Goal: Task Accomplishment & Management: Complete application form

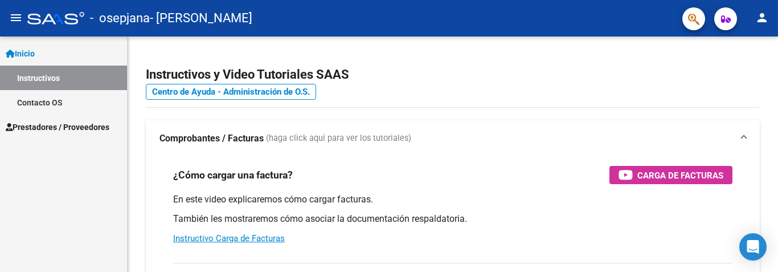
click at [47, 121] on span "Prestadores / Proveedores" at bounding box center [58, 127] width 104 height 13
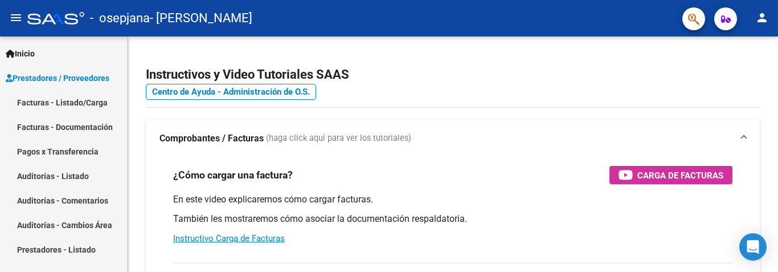
click at [46, 104] on link "Facturas - Listado/Carga" at bounding box center [63, 102] width 127 height 24
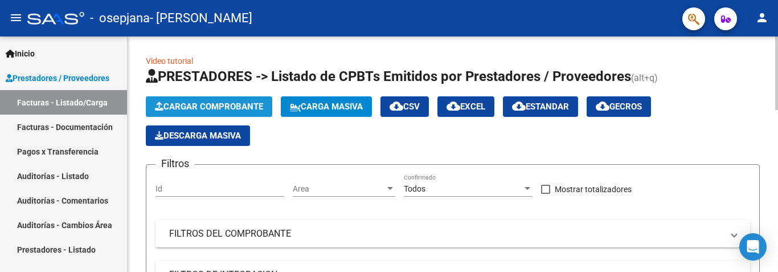
click at [241, 100] on button "Cargar Comprobante" at bounding box center [209, 106] width 126 height 20
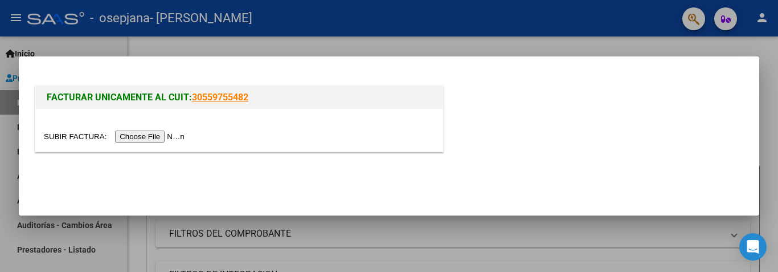
click at [153, 137] on input "file" at bounding box center [116, 136] width 144 height 12
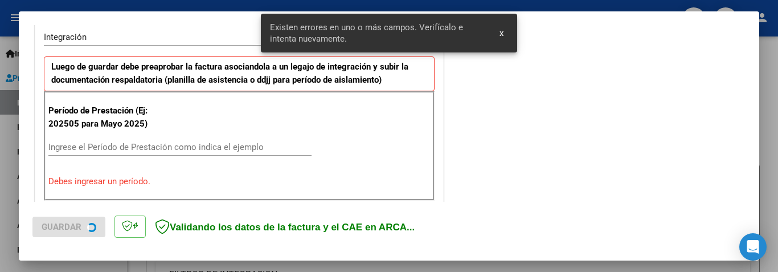
scroll to position [287, 0]
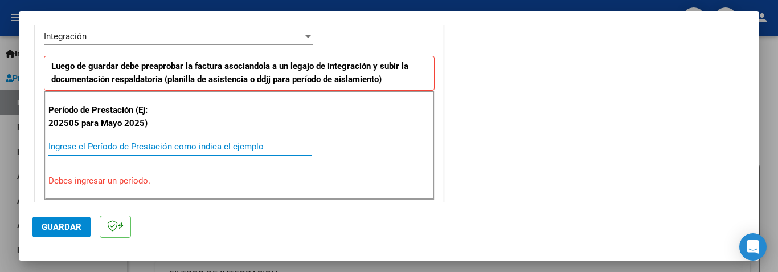
click at [153, 145] on input "Ingrese el Período de Prestación como indica el ejemplo" at bounding box center [179, 146] width 263 height 10
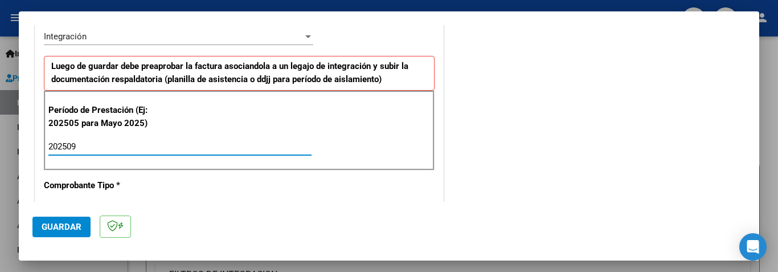
type input "202509"
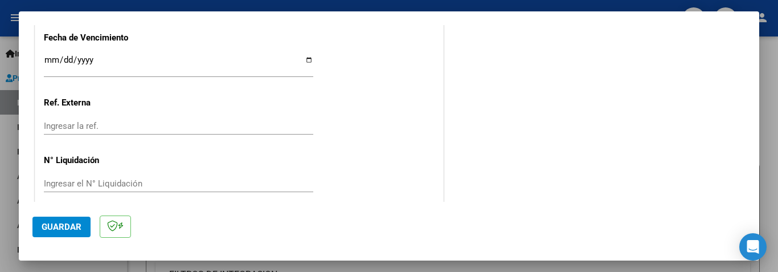
scroll to position [825, 0]
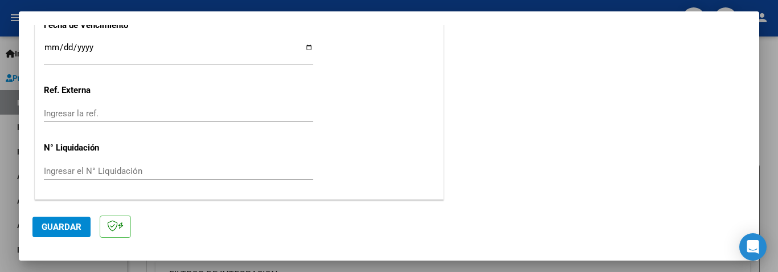
click at [47, 225] on span "Guardar" at bounding box center [62, 226] width 40 height 10
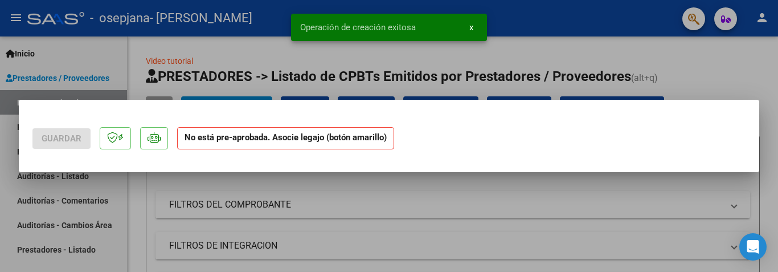
scroll to position [0, 0]
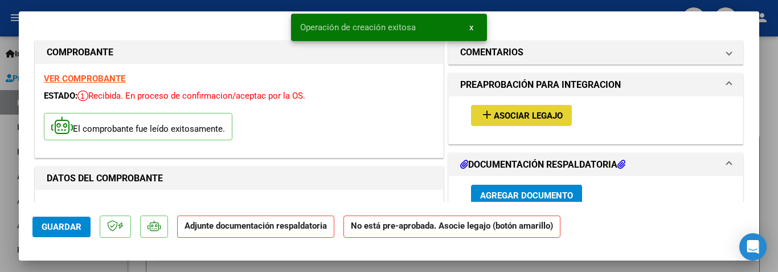
click at [498, 112] on span "Asociar Legajo" at bounding box center [527, 115] width 69 height 10
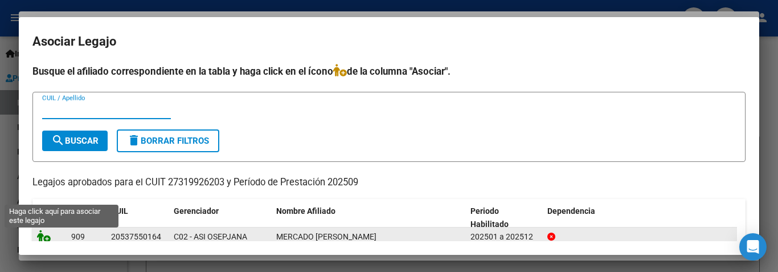
click at [42, 236] on icon at bounding box center [44, 235] width 14 height 13
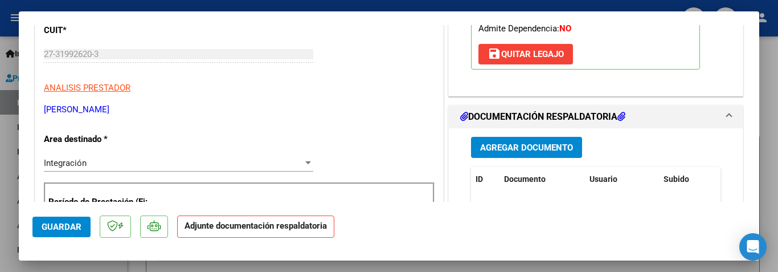
scroll to position [205, 0]
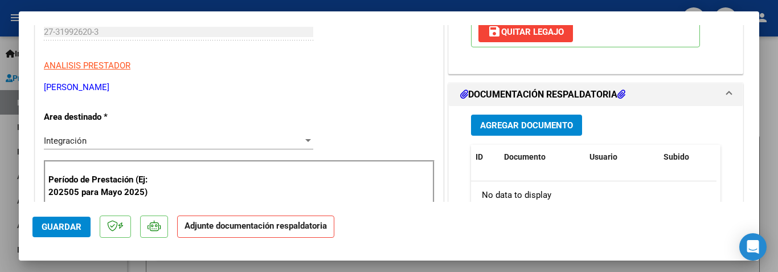
click at [552, 120] on span "Agregar Documento" at bounding box center [526, 125] width 93 height 10
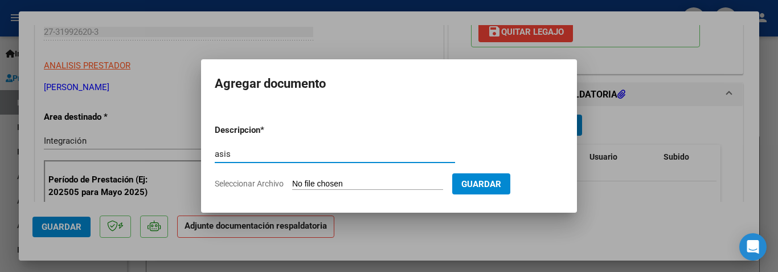
type input "asis"
click at [328, 182] on input "Seleccionar Archivo" at bounding box center [367, 184] width 151 height 11
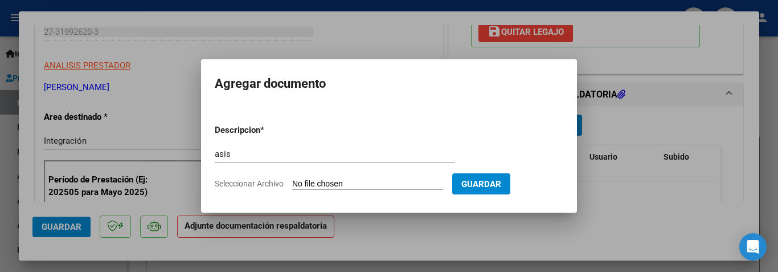
type input "C:\fakepath\AsisMercadoSep.pdf"
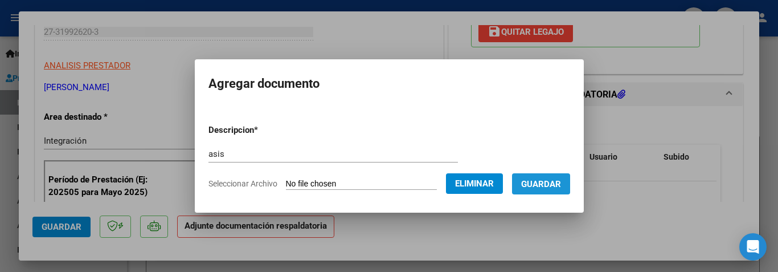
click at [553, 179] on span "Guardar" at bounding box center [541, 184] width 40 height 10
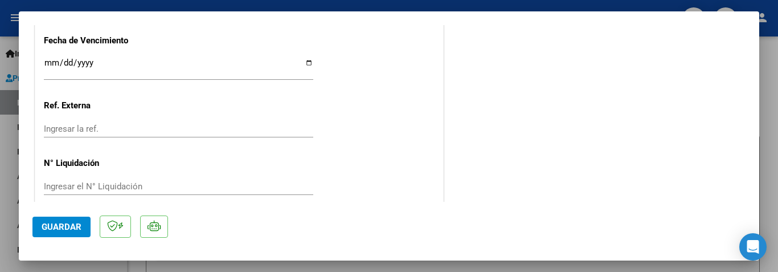
scroll to position [842, 0]
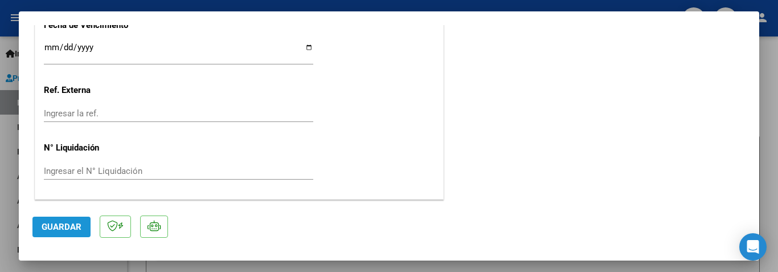
click at [57, 227] on span "Guardar" at bounding box center [62, 226] width 40 height 10
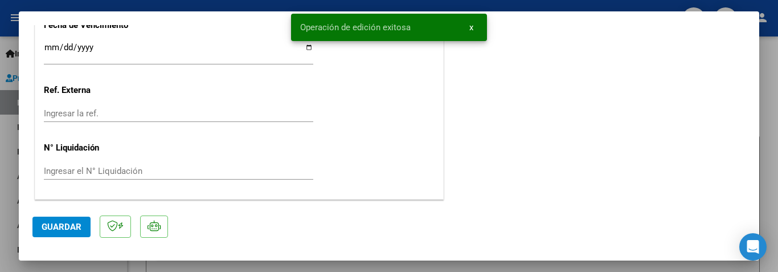
click at [9, 185] on div at bounding box center [389, 136] width 778 height 272
type input "$ 0,00"
